Goal: Task Accomplishment & Management: Complete application form

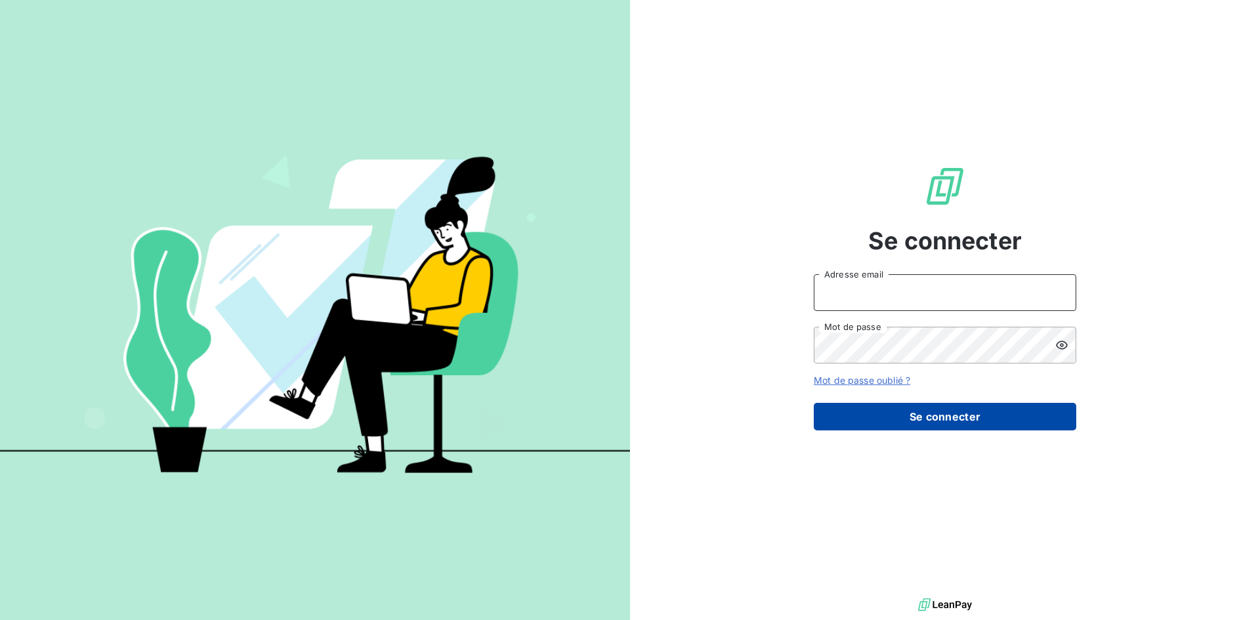
type input "[EMAIL_ADDRESS][DOMAIN_NAME]"
click at [938, 416] on button "Se connecter" at bounding box center [945, 417] width 263 height 28
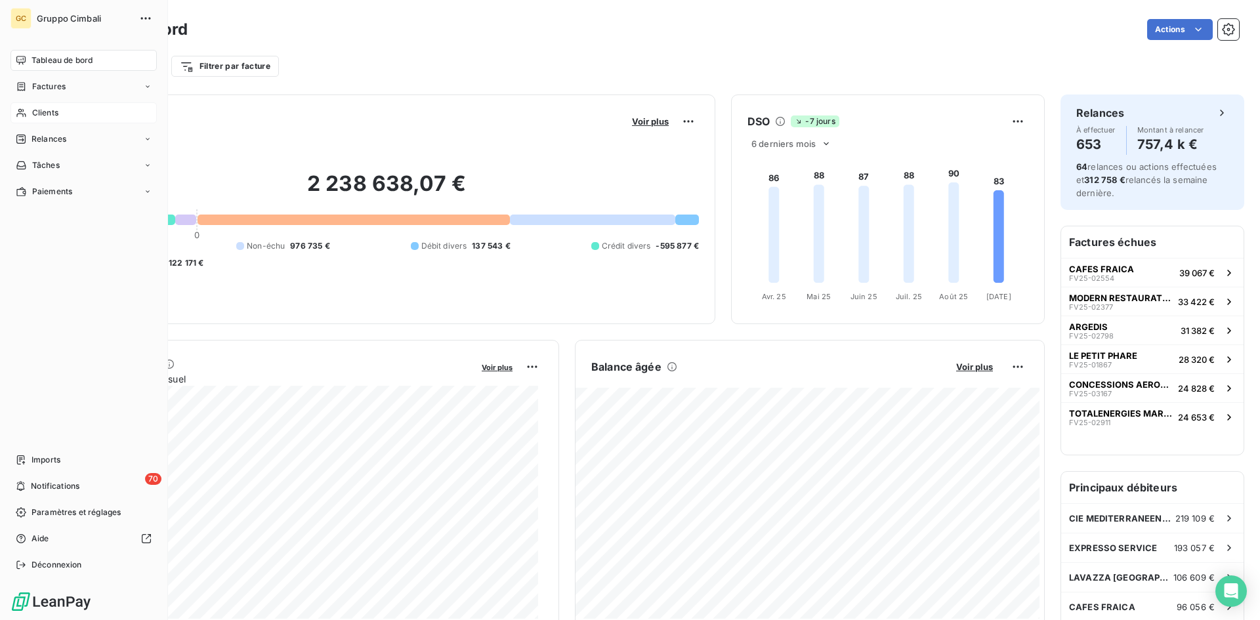
click at [39, 112] on span "Clients" at bounding box center [45, 113] width 26 height 12
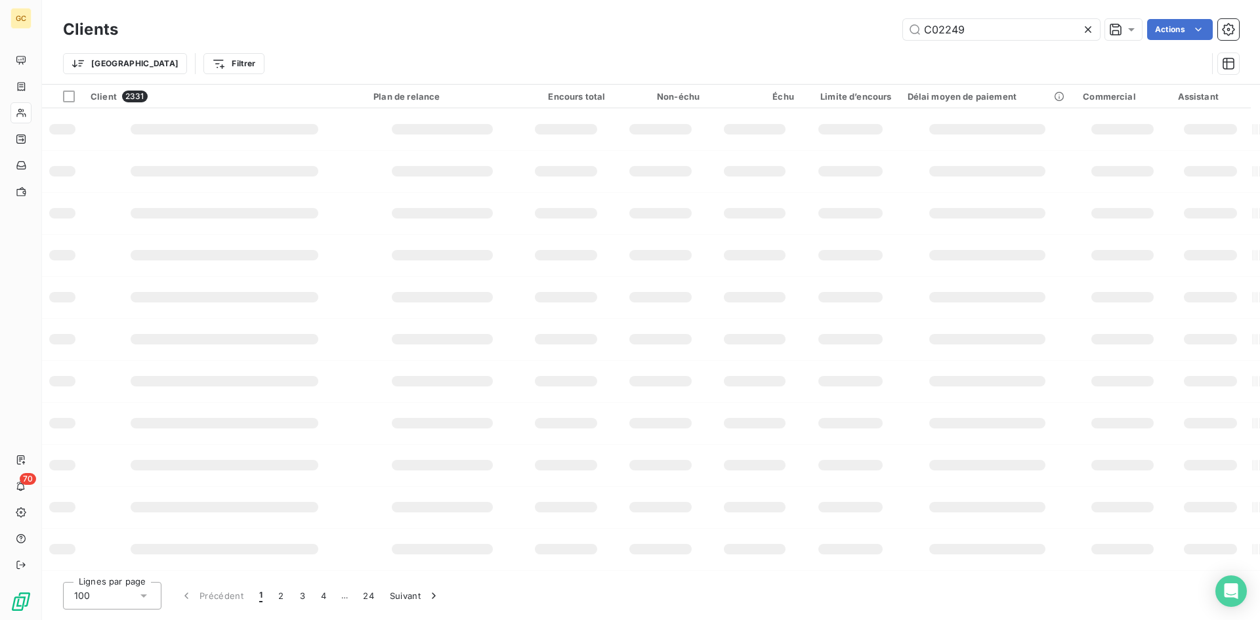
type input "C02249"
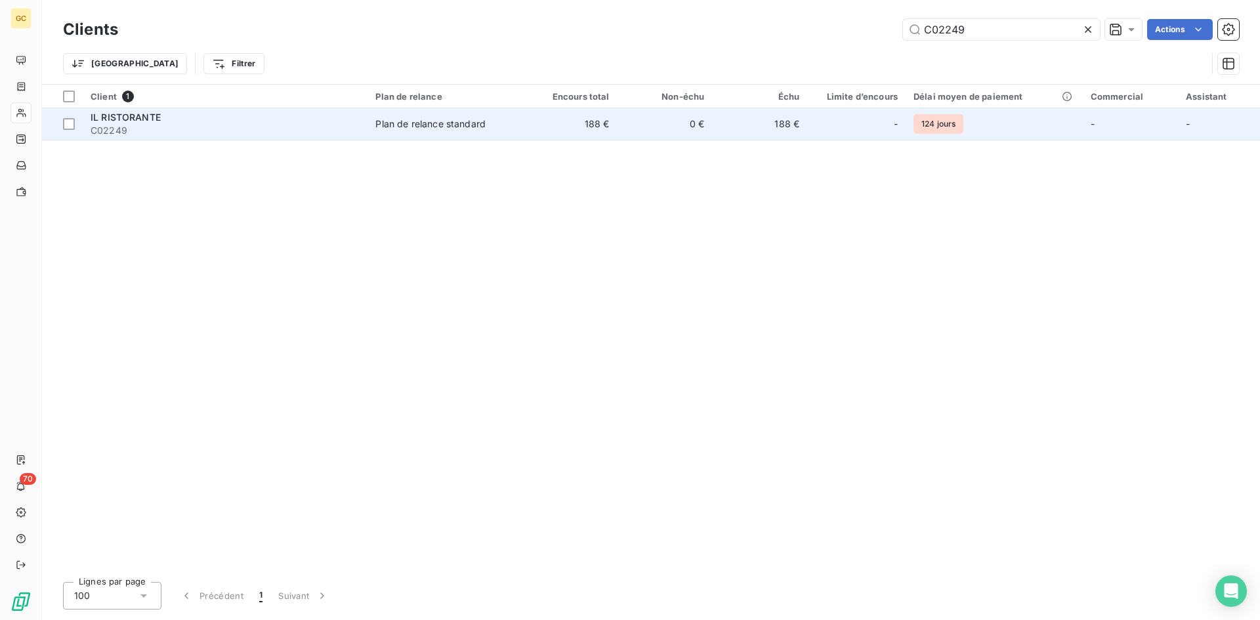
click at [114, 115] on span "IL RISTORANTE" at bounding box center [126, 117] width 70 height 11
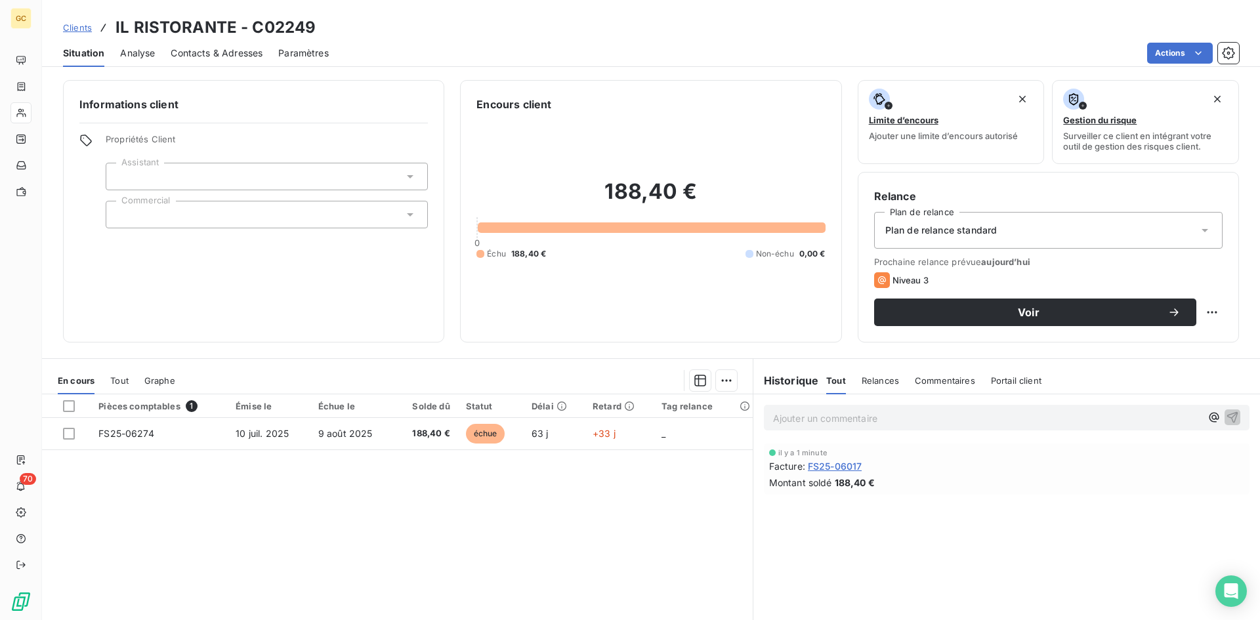
click at [188, 53] on span "Contacts & Adresses" at bounding box center [217, 53] width 92 height 13
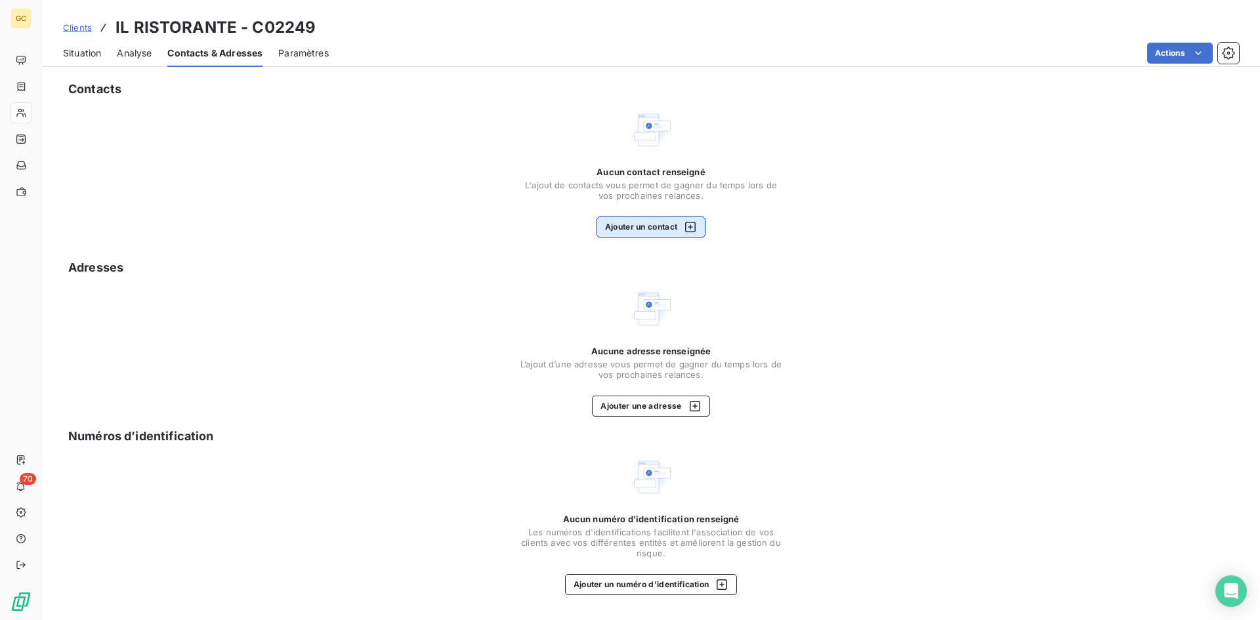
click at [646, 226] on button "Ajouter un contact" at bounding box center [652, 227] width 110 height 21
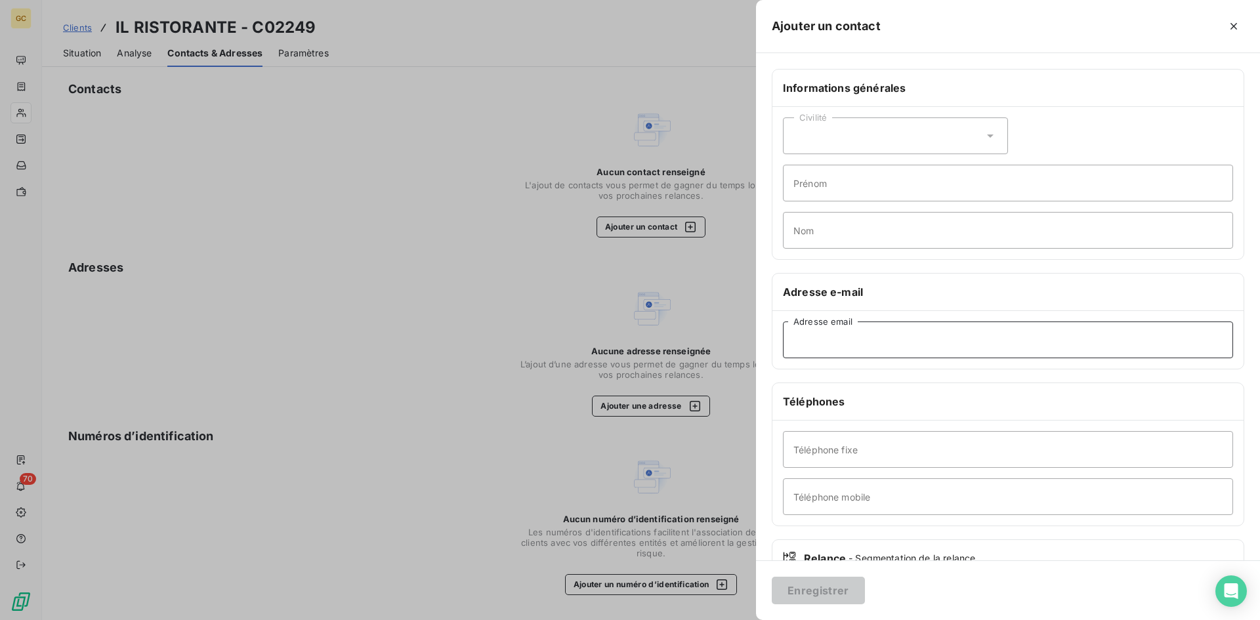
click at [807, 339] on input "Adresse email" at bounding box center [1008, 340] width 450 height 37
type input "[EMAIL_ADDRESS][DOMAIN_NAME]"
click at [834, 595] on button "Enregistrer" at bounding box center [818, 591] width 93 height 28
